Goal: Task Accomplishment & Management: Complete application form

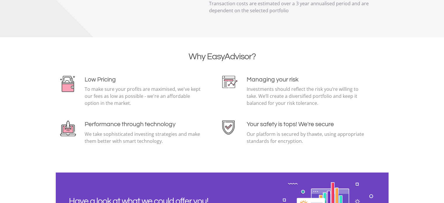
scroll to position [1333, 0]
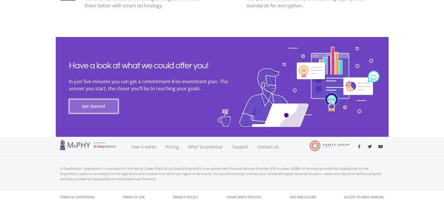
click at [91, 106] on button "Get Started" at bounding box center [94, 106] width 50 height 15
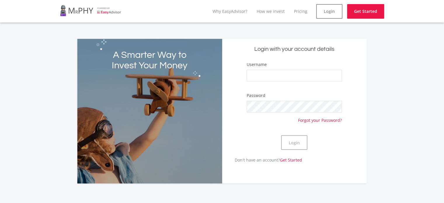
click at [299, 65] on div "Username" at bounding box center [294, 74] width 95 height 26
click at [294, 71] on input "Username" at bounding box center [294, 76] width 95 height 12
type input "Falcon9"
click at [290, 138] on button "Login" at bounding box center [294, 142] width 26 height 15
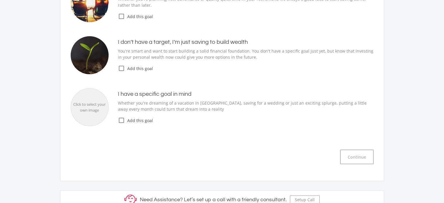
scroll to position [117, 0]
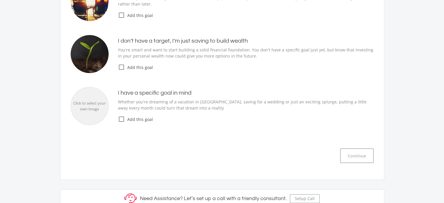
click at [121, 68] on icon "check_box_outline_blank" at bounding box center [121, 67] width 7 height 7
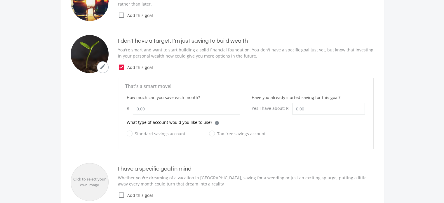
drag, startPoint x: 222, startPoint y: 1, endPoint x: 192, endPoint y: 68, distance: 73.4
click at [192, 68] on span "Add this goal" at bounding box center [249, 67] width 249 height 6
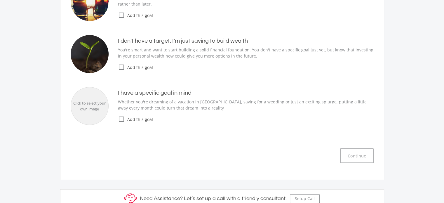
click at [124, 67] on icon "check_box_outline_blank" at bounding box center [121, 67] width 7 height 7
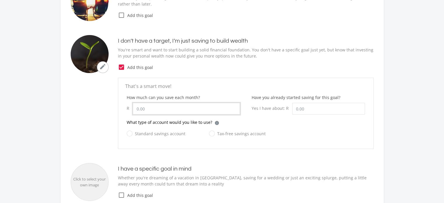
click at [165, 104] on input "How much can you save each month?" at bounding box center [186, 109] width 107 height 12
type input "9,000.00"
click at [210, 133] on label "Tax-free savings account" at bounding box center [237, 133] width 57 height 7
click at [210, 133] on input "Tax-free savings account" at bounding box center [231, 137] width 57 height 12
radio input "true"
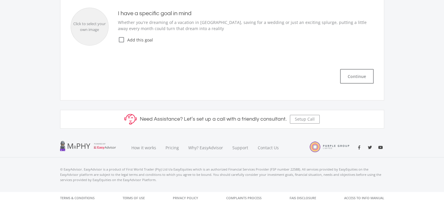
scroll to position [272, 0]
click at [347, 73] on button "Continue" at bounding box center [357, 76] width 34 height 15
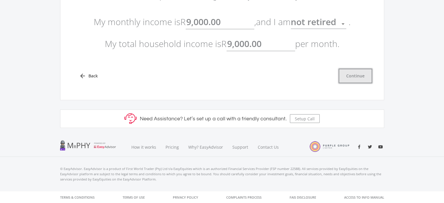
click at [353, 80] on button "Continue" at bounding box center [356, 76] width 34 height 15
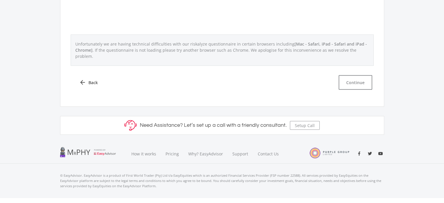
scroll to position [305, 0]
click at [354, 76] on button "Continue" at bounding box center [356, 82] width 34 height 15
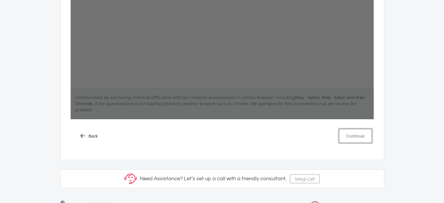
scroll to position [188, 0]
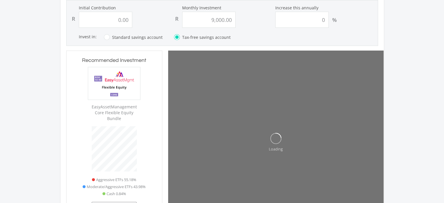
scroll to position [188, 0]
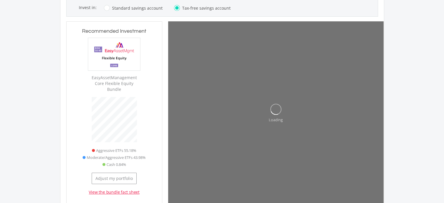
type input "0"
type input "9000"
type input "0.00"
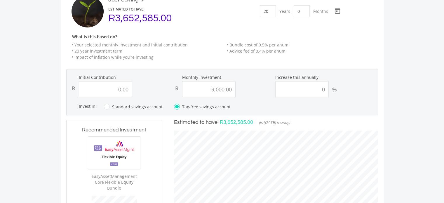
scroll to position [0, 0]
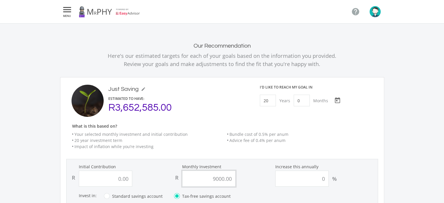
click at [226, 181] on input "9000.00" at bounding box center [208, 179] width 53 height 16
click at [220, 180] on input "9000.00" at bounding box center [208, 179] width 53 height 16
type input "90000"
type input "0.00"
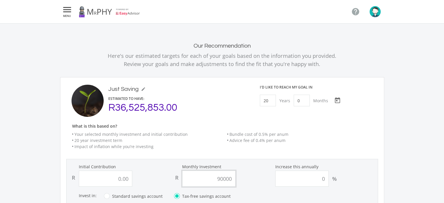
type input "900.00"
type input "0"
type input "900"
type input "0.00"
type input "9"
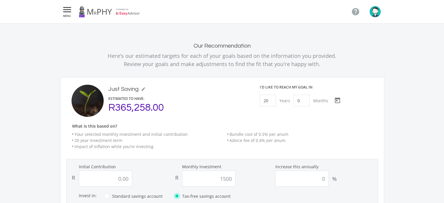
type input "1,500.00"
click at [235, 146] on ul "Your selected monthly investment and initial contribution 20 year investment te…" at bounding box center [225, 140] width 318 height 18
type input "0"
type input "1500"
type input "0.00"
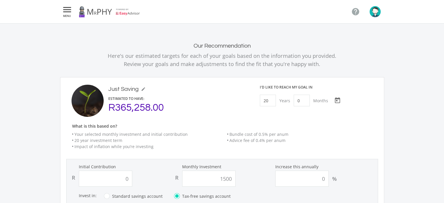
type input "1,500.00"
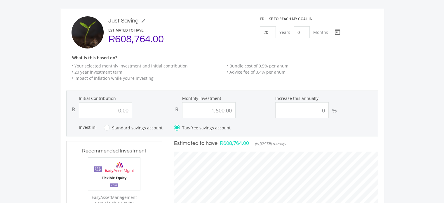
scroll to position [0, 0]
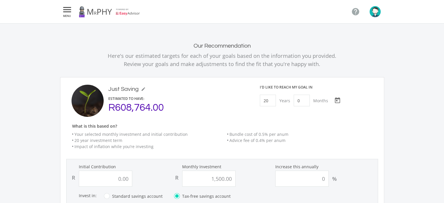
click at [268, 107] on div "I'd like to reach my goal [DATE] [DATE] Choose a date" at bounding box center [318, 101] width 128 height 32
click at [270, 102] on input "20" at bounding box center [268, 101] width 16 height 12
type input "10"
click at [287, 121] on ee-just-save-goal-header "Just Saving mode_edit Just Saving ESTIMATED TO HAVE: R608,764.00 I'd like to re…" at bounding box center [222, 120] width 312 height 70
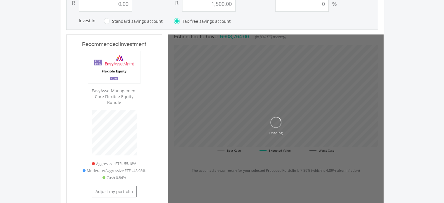
scroll to position [175, 0]
type input "0"
type input "1500"
type input "0.00"
type input "1,500.00"
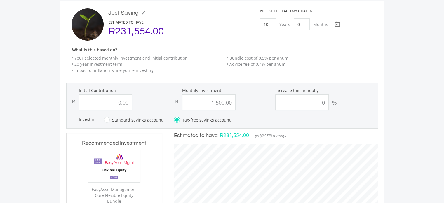
scroll to position [58, 0]
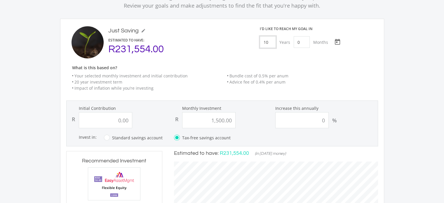
click at [270, 41] on input "10" at bounding box center [268, 42] width 16 height 12
type input "25"
click at [269, 56] on div "I'd like to reach my goal [DATE] [DATE] Choose a date" at bounding box center [318, 42] width 128 height 32
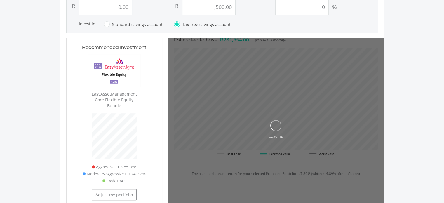
scroll to position [175, 0]
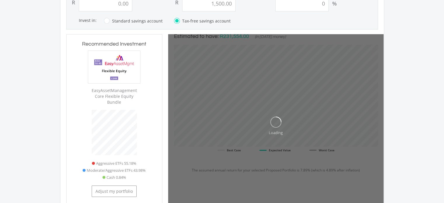
type input "0"
type input "1500"
type input "0.00"
type input "1,500.00"
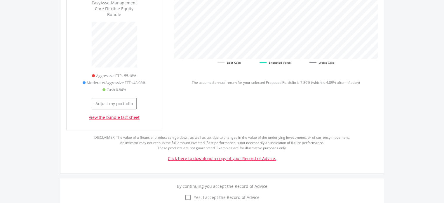
scroll to position [292, 0]
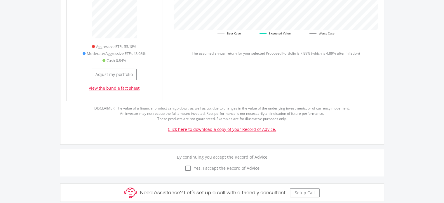
click at [252, 126] on link "Click here to download a copy of your Record of Advice." at bounding box center [222, 129] width 108 height 6
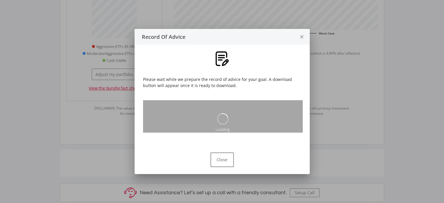
scroll to position [0, 0]
drag, startPoint x: 228, startPoint y: 36, endPoint x: 284, endPoint y: 39, distance: 56.5
click at [284, 39] on div "Record Of Advice" at bounding box center [215, 37] width 160 height 8
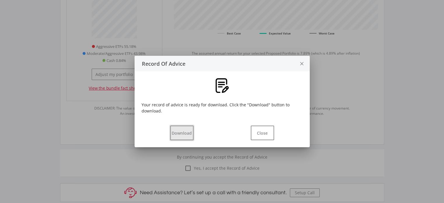
click at [180, 133] on button "Download" at bounding box center [181, 133] width 23 height 15
click at [266, 135] on button "Close" at bounding box center [262, 133] width 23 height 15
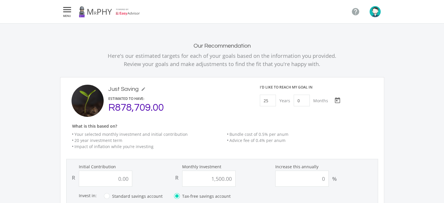
scroll to position [292, 0]
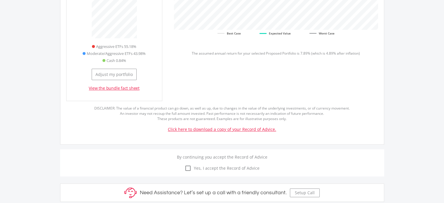
click at [188, 165] on icon "check_box_outline_blank" at bounding box center [188, 168] width 7 height 7
click at [222, 165] on input "check_box_outline_blank check_box Yes, I accept the Record of Advice" at bounding box center [222, 165] width 0 height 0
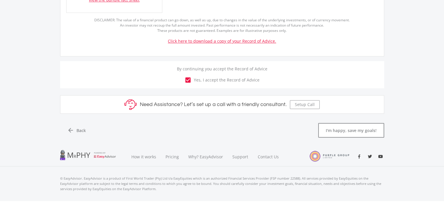
scroll to position [384, 0]
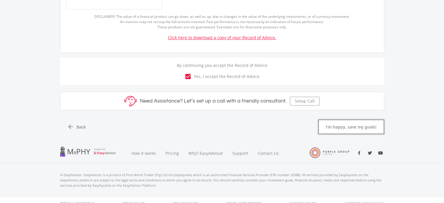
click at [334, 120] on button "I'm happy, save my goals!" at bounding box center [351, 126] width 66 height 15
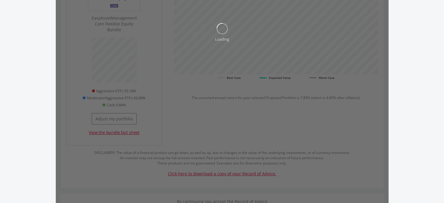
scroll to position [238, 0]
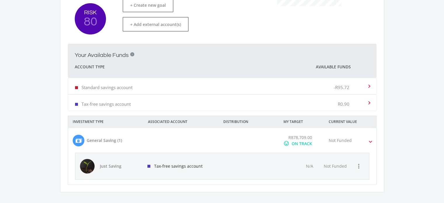
scroll to position [175, 0]
click at [277, 158] on div at bounding box center [248, 165] width 59 height 26
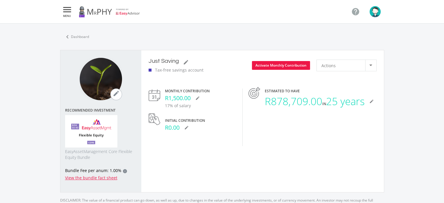
scroll to position [211, 324]
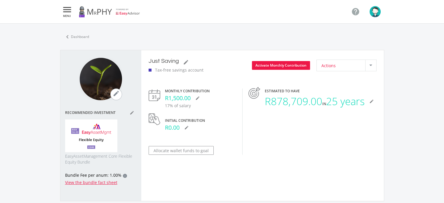
click at [365, 64] on div "Actions" at bounding box center [344, 65] width 44 height 11
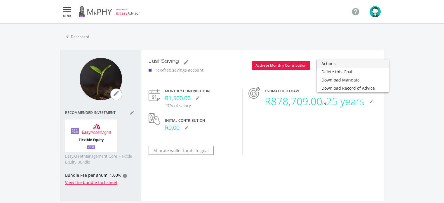
click at [333, 120] on div at bounding box center [222, 101] width 444 height 203
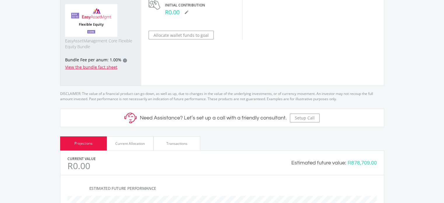
scroll to position [111, 0]
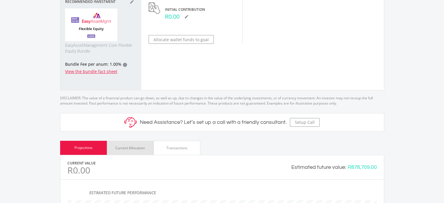
click at [152, 146] on div "Current Allocation" at bounding box center [130, 148] width 47 height 14
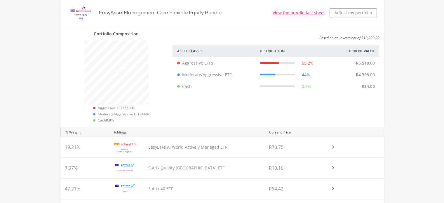
scroll to position [237, 0]
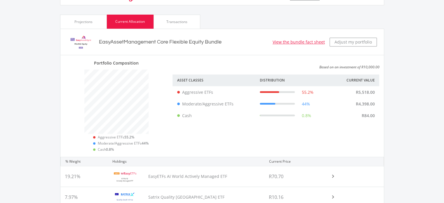
click at [335, 66] on p "Based on an investment of R10,000.00" at bounding box center [276, 67] width 207 height 5
click at [357, 83] on div "Current Value" at bounding box center [348, 80] width 62 height 12
click at [356, 82] on div "Current Value" at bounding box center [348, 80] width 62 height 12
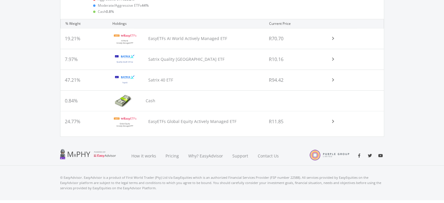
scroll to position [383, 0]
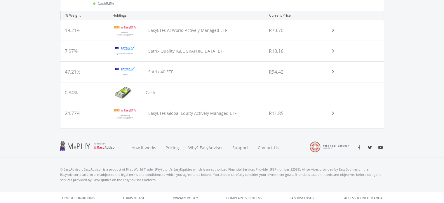
click at [332, 30] on span at bounding box center [332, 30] width 7 height 2
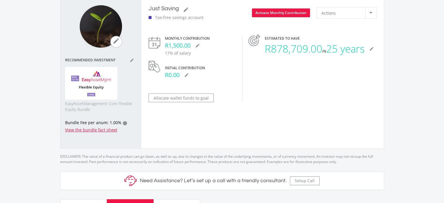
scroll to position [39, 0]
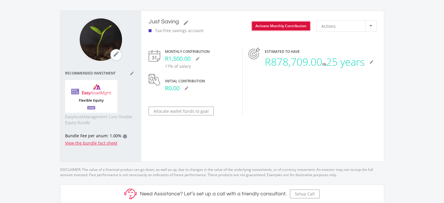
click at [305, 25] on button "Activate Monthly Contribution" at bounding box center [281, 26] width 58 height 9
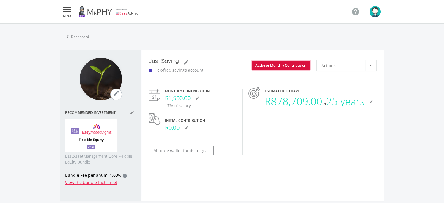
click at [296, 63] on button "Activate Monthly Contribution" at bounding box center [281, 65] width 58 height 9
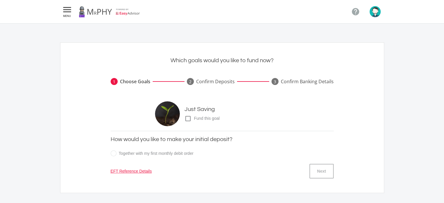
scroll to position [29, 0]
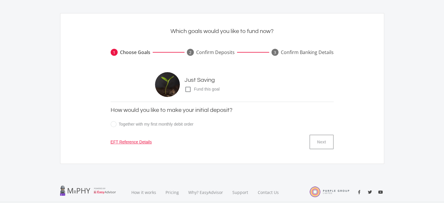
click at [116, 125] on label "Together with my first monthly debit order" at bounding box center [152, 124] width 83 height 7
click at [116, 125] on input "Together with my first monthly debit order" at bounding box center [216, 128] width 223 height 12
click at [113, 124] on label "Together with my first monthly debit order" at bounding box center [152, 124] width 83 height 7
click at [113, 124] on input "Together with my first monthly debit order" at bounding box center [216, 128] width 223 height 12
click at [114, 124] on label "Together with my first monthly debit order" at bounding box center [152, 124] width 83 height 7
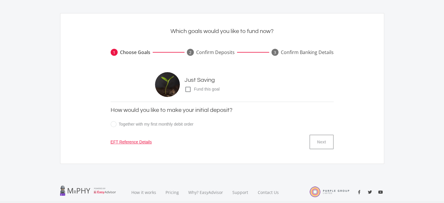
click at [114, 124] on input "Together with my first monthly debit order" at bounding box center [216, 128] width 223 height 12
click at [113, 124] on label "Together with my first monthly debit order" at bounding box center [152, 124] width 83 height 7
click at [113, 124] on input "Together with my first monthly debit order" at bounding box center [216, 128] width 223 height 12
click at [113, 124] on label "Together with my first monthly debit order" at bounding box center [152, 124] width 83 height 7
click at [113, 124] on input "Together with my first monthly debit order" at bounding box center [216, 128] width 223 height 12
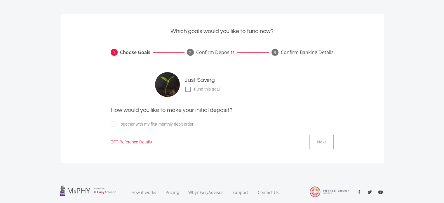
click at [113, 124] on label "Together with my first monthly debit order" at bounding box center [152, 124] width 83 height 7
click at [113, 124] on input "Together with my first monthly debit order" at bounding box center [216, 128] width 223 height 12
click at [113, 124] on label "Together with my first monthly debit order" at bounding box center [152, 124] width 83 height 7
click at [113, 124] on input "Together with my first monthly debit order" at bounding box center [216, 128] width 223 height 12
click at [113, 124] on label "Together with my first monthly debit order" at bounding box center [152, 124] width 83 height 7
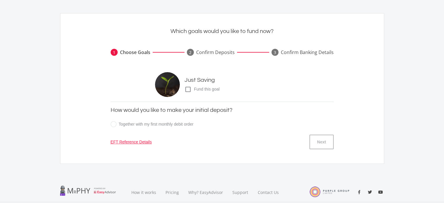
click at [113, 124] on input "Together with my first monthly debit order" at bounding box center [216, 128] width 223 height 12
click at [192, 88] on span "Fund this goal" at bounding box center [206, 89] width 28 height 6
click at [179, 87] on input "check_box_outline_blank check_box Fund this goal" at bounding box center [179, 87] width 0 height 0
click at [190, 88] on icon "check_box" at bounding box center [188, 89] width 7 height 7
click at [179, 87] on input "check_box_outline_blank check_box Fund this goal" at bounding box center [179, 87] width 0 height 0
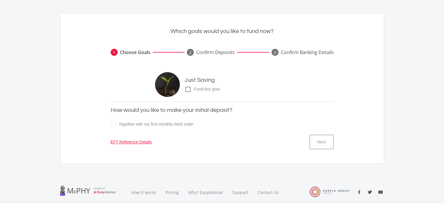
click at [190, 88] on icon "check_box_outline_blank" at bounding box center [188, 89] width 7 height 7
click at [179, 87] on input "check_box_outline_blank check_box Fund this goal" at bounding box center [179, 87] width 0 height 0
click at [190, 88] on icon "check_box" at bounding box center [188, 89] width 7 height 7
click at [179, 87] on input "check_box_outline_blank check_box Fund this goal" at bounding box center [179, 87] width 0 height 0
click at [187, 90] on icon "check_box_outline_blank" at bounding box center [188, 89] width 7 height 7
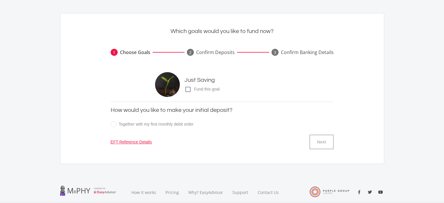
click at [179, 87] on input "check_box_outline_blank check_box Fund this goal" at bounding box center [179, 87] width 0 height 0
click at [185, 87] on icon "check_box" at bounding box center [188, 89] width 7 height 7
click at [179, 87] on input "check_box_outline_blank check_box Fund this goal" at bounding box center [179, 87] width 0 height 0
click at [188, 90] on icon "check_box_outline_blank" at bounding box center [188, 89] width 7 height 7
click at [179, 87] on input "check_box_outline_blank check_box Fund this goal" at bounding box center [179, 87] width 0 height 0
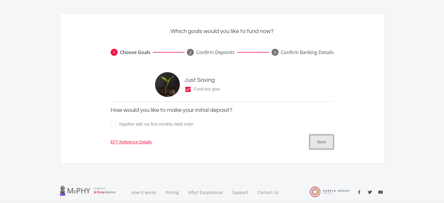
click at [318, 143] on button "Next" at bounding box center [322, 142] width 24 height 15
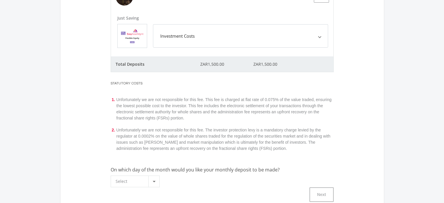
scroll to position [140, 0]
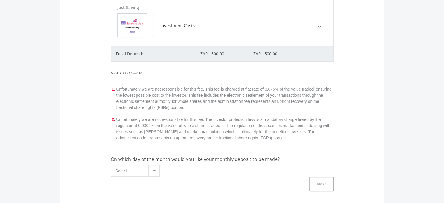
click at [159, 171] on div at bounding box center [153, 170] width 11 height 11
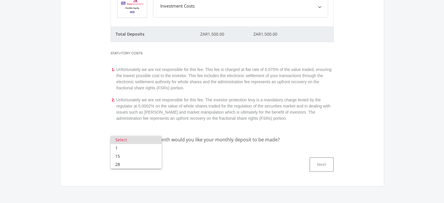
scroll to position [169, 0]
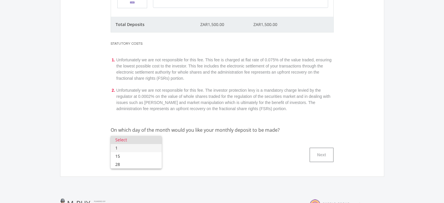
click at [151, 150] on span "1" at bounding box center [136, 148] width 42 height 8
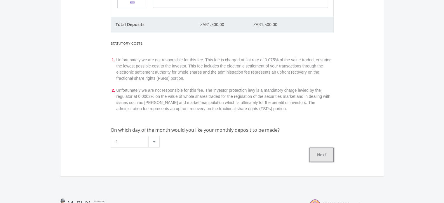
click at [321, 160] on button "Next" at bounding box center [322, 154] width 24 height 15
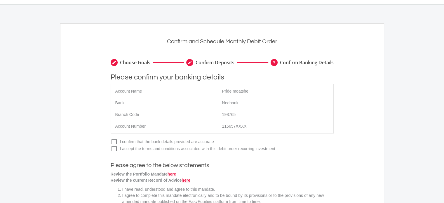
scroll to position [29, 0]
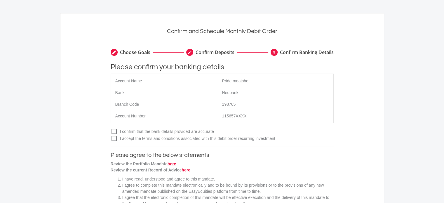
click at [113, 133] on icon "check_box_outline_blank" at bounding box center [114, 131] width 7 height 7
click at [105, 129] on input "check_box_outline_blank check_box I confirm that the bank details provided are …" at bounding box center [105, 129] width 0 height 0
click at [113, 138] on icon "check_box_outline_blank" at bounding box center [114, 138] width 7 height 7
click at [105, 136] on input "check_box_outline_blank check_box I accept the terms and conditions associated …" at bounding box center [105, 136] width 0 height 0
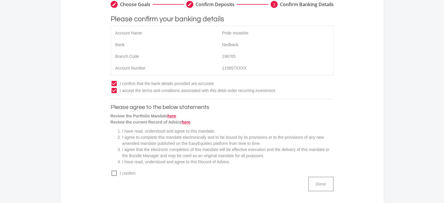
scroll to position [88, 0]
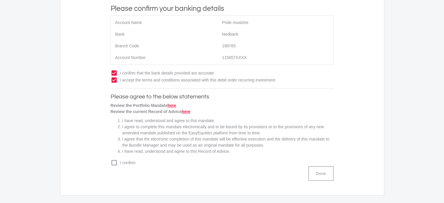
click at [114, 161] on icon "check_box_outline_blank" at bounding box center [114, 162] width 7 height 7
click at [105, 160] on input "check_box_outline_blank check_box I confirm" at bounding box center [105, 160] width 0 height 0
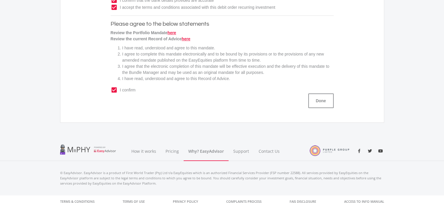
scroll to position [165, 0]
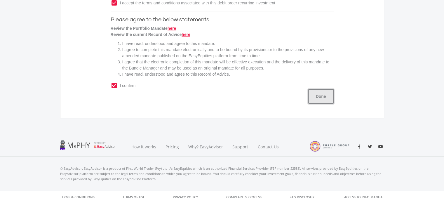
click at [321, 98] on button "Done" at bounding box center [320, 96] width 25 height 15
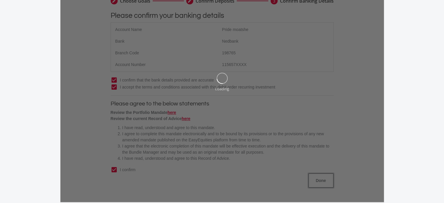
scroll to position [77, 0]
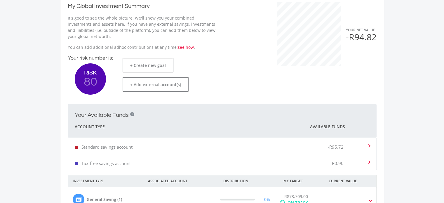
scroll to position [183, 0]
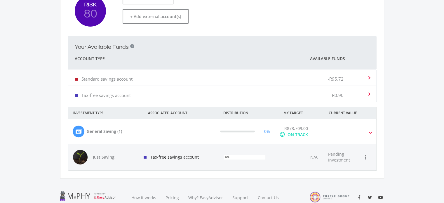
click at [209, 133] on div at bounding box center [186, 131] width 59 height 12
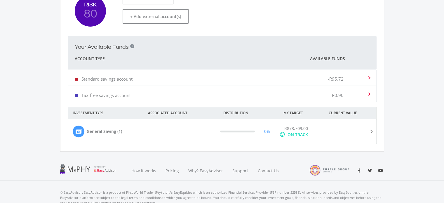
click at [209, 133] on div at bounding box center [186, 131] width 59 height 12
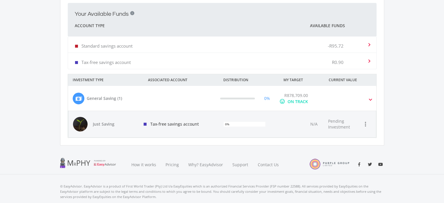
scroll to position [233, 0]
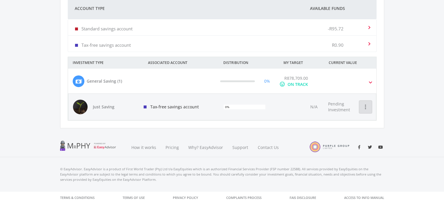
click at [365, 106] on icon "more_vert" at bounding box center [365, 106] width 7 height 7
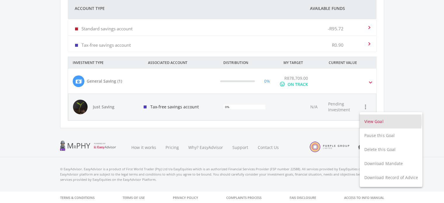
click at [371, 121] on button "View Goal" at bounding box center [391, 121] width 63 height 14
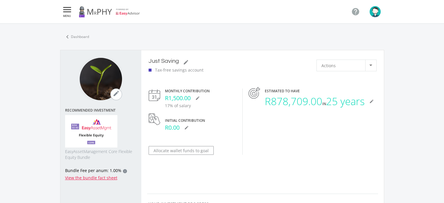
click at [63, 10] on icon "" at bounding box center [67, 9] width 11 height 7
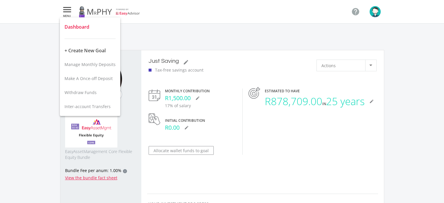
click at [83, 30] on span "Dashboard" at bounding box center [77, 27] width 25 height 6
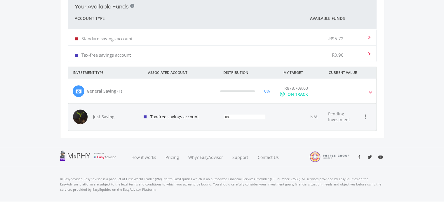
scroll to position [233, 0]
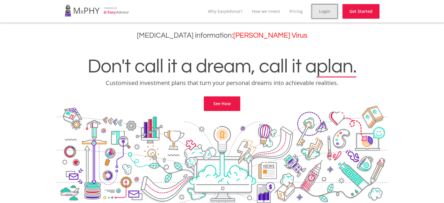
click at [320, 13] on link "Login" at bounding box center [325, 11] width 26 height 15
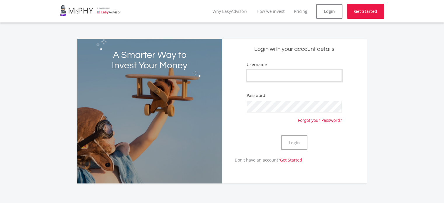
click at [292, 71] on input "Username" at bounding box center [294, 76] width 95 height 12
type input "Falcon9"
click at [285, 100] on div "Password Forgot your Password?" at bounding box center [294, 107] width 95 height 30
click at [281, 135] on button "Login" at bounding box center [294, 142] width 26 height 15
